Goal: Check status: Check status

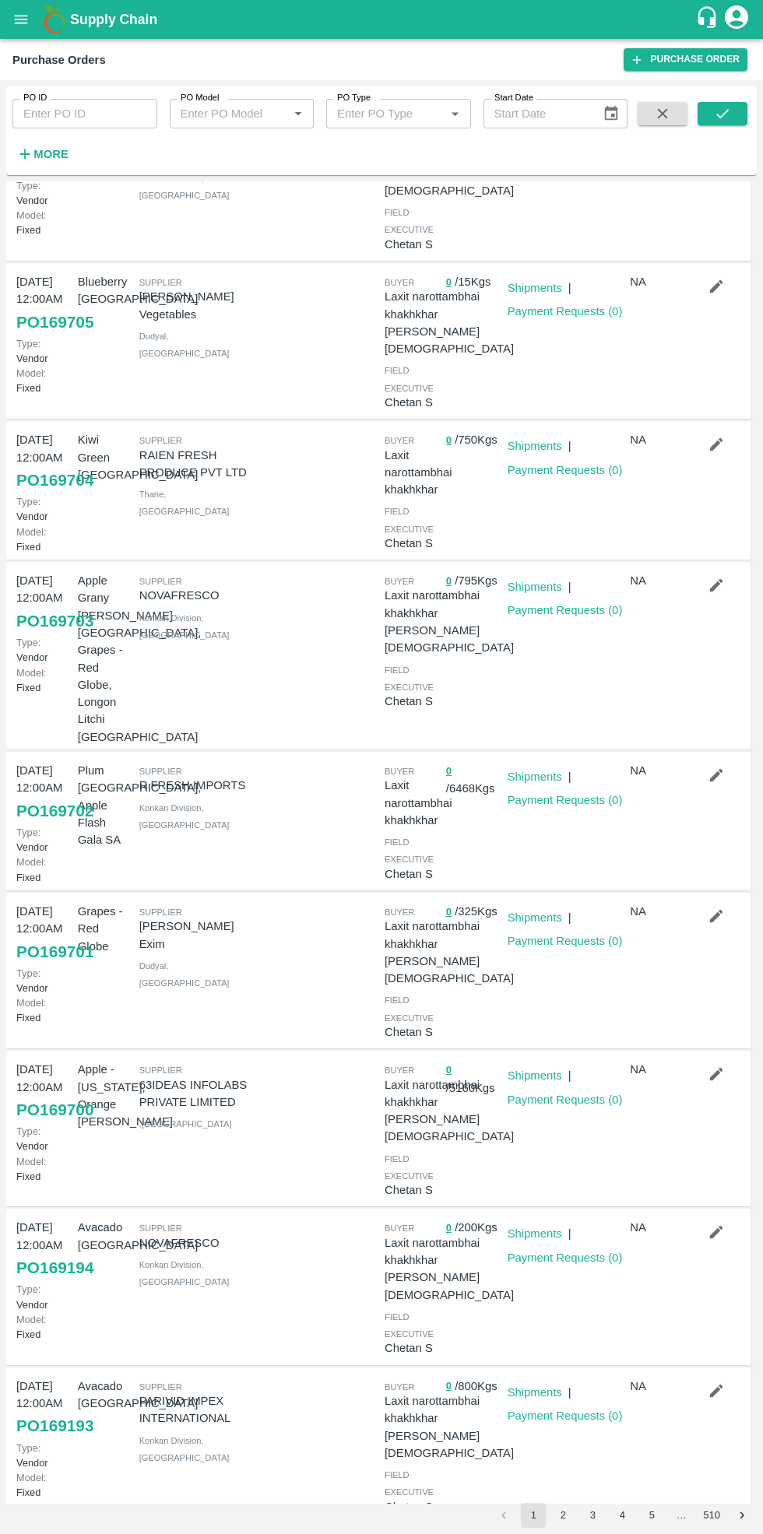
scroll to position [281, 0]
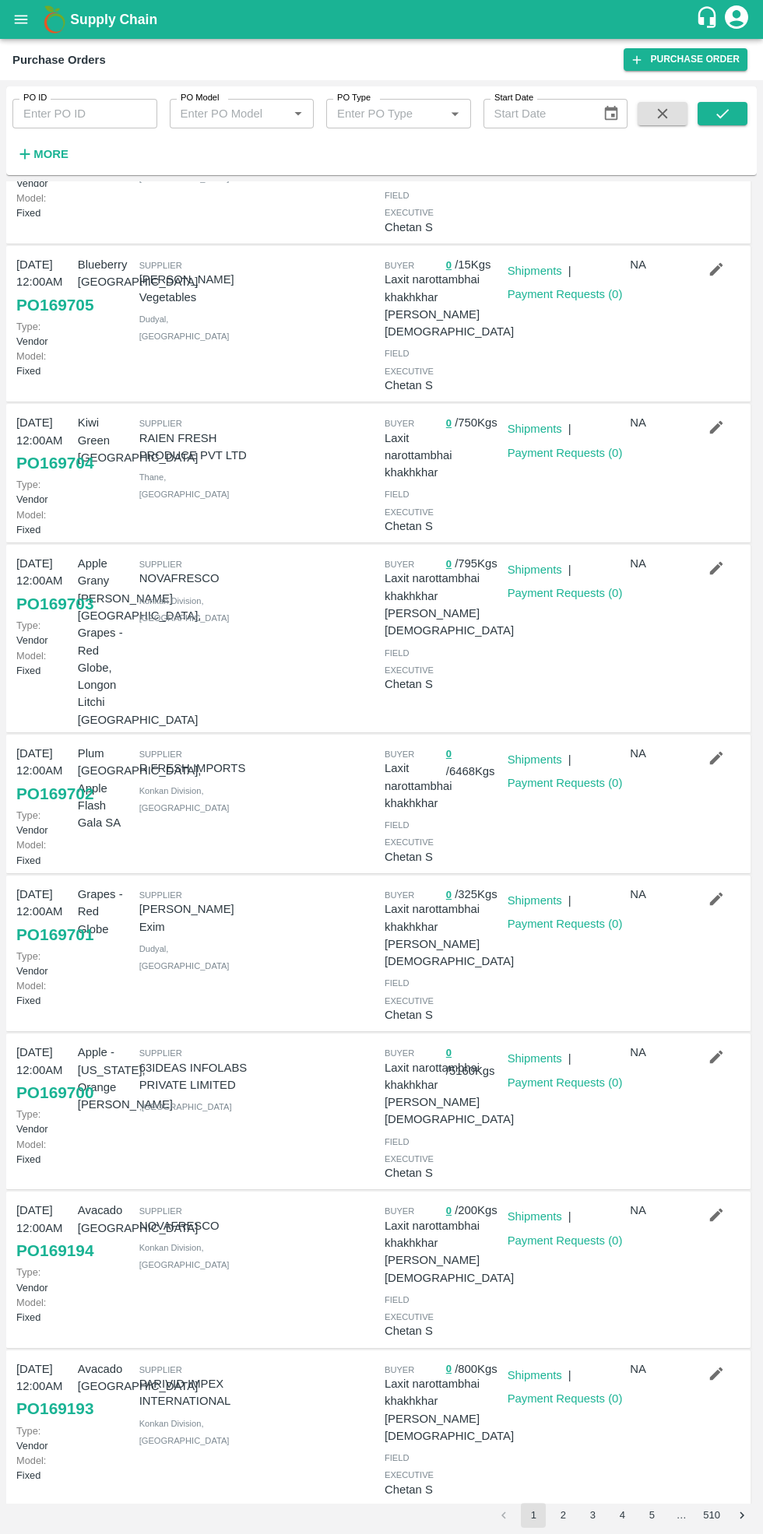
click at [565, 1076] on link "Payment Requests ( 0 )" at bounding box center [564, 1082] width 115 height 12
